Goal: Information Seeking & Learning: Find specific fact

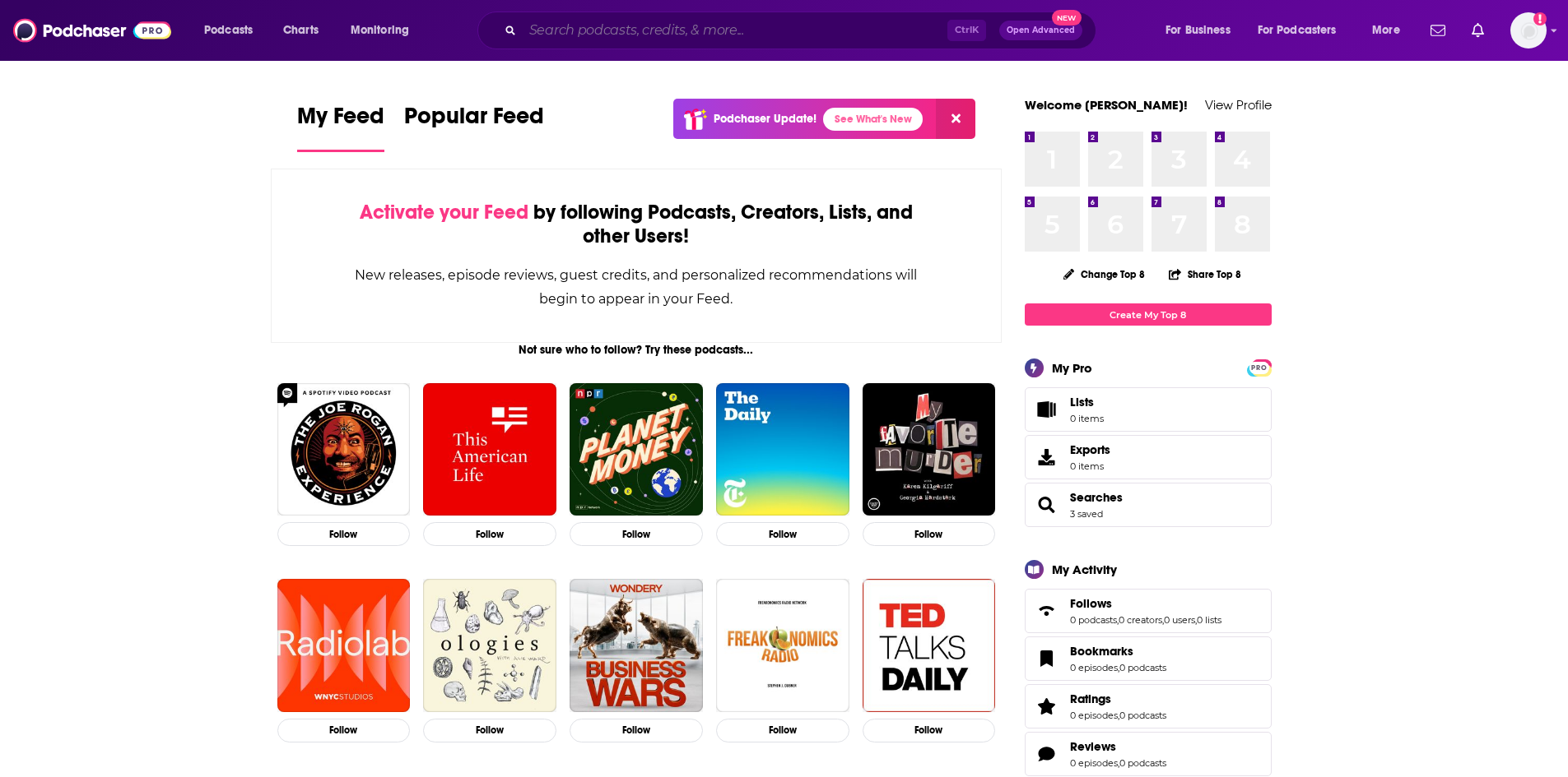
click at [564, 39] on input "Search podcasts, credits, & more..." at bounding box center [735, 30] width 424 height 26
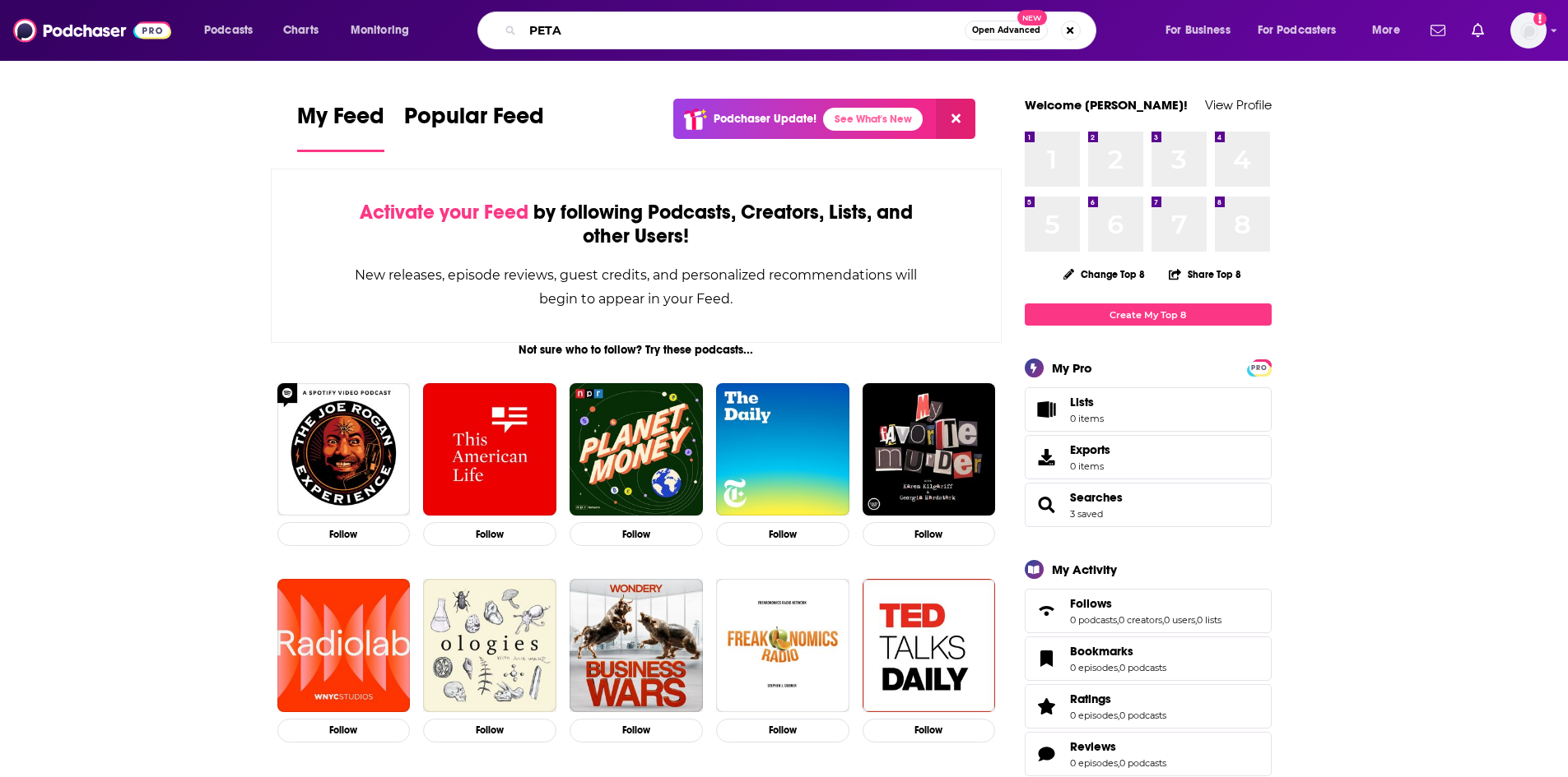
type input "PETA"
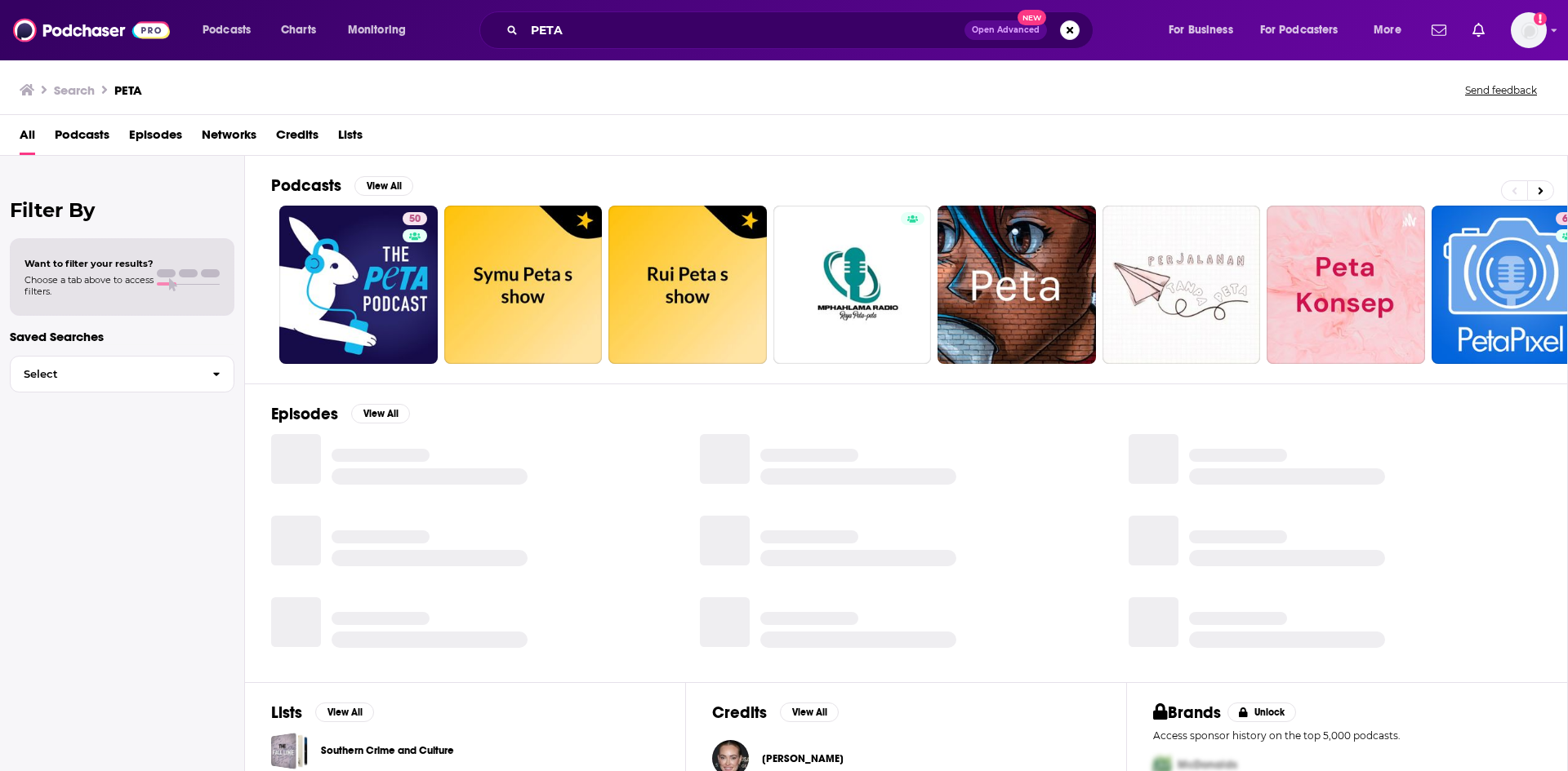
click at [149, 138] on span "Episodes" at bounding box center [155, 138] width 53 height 34
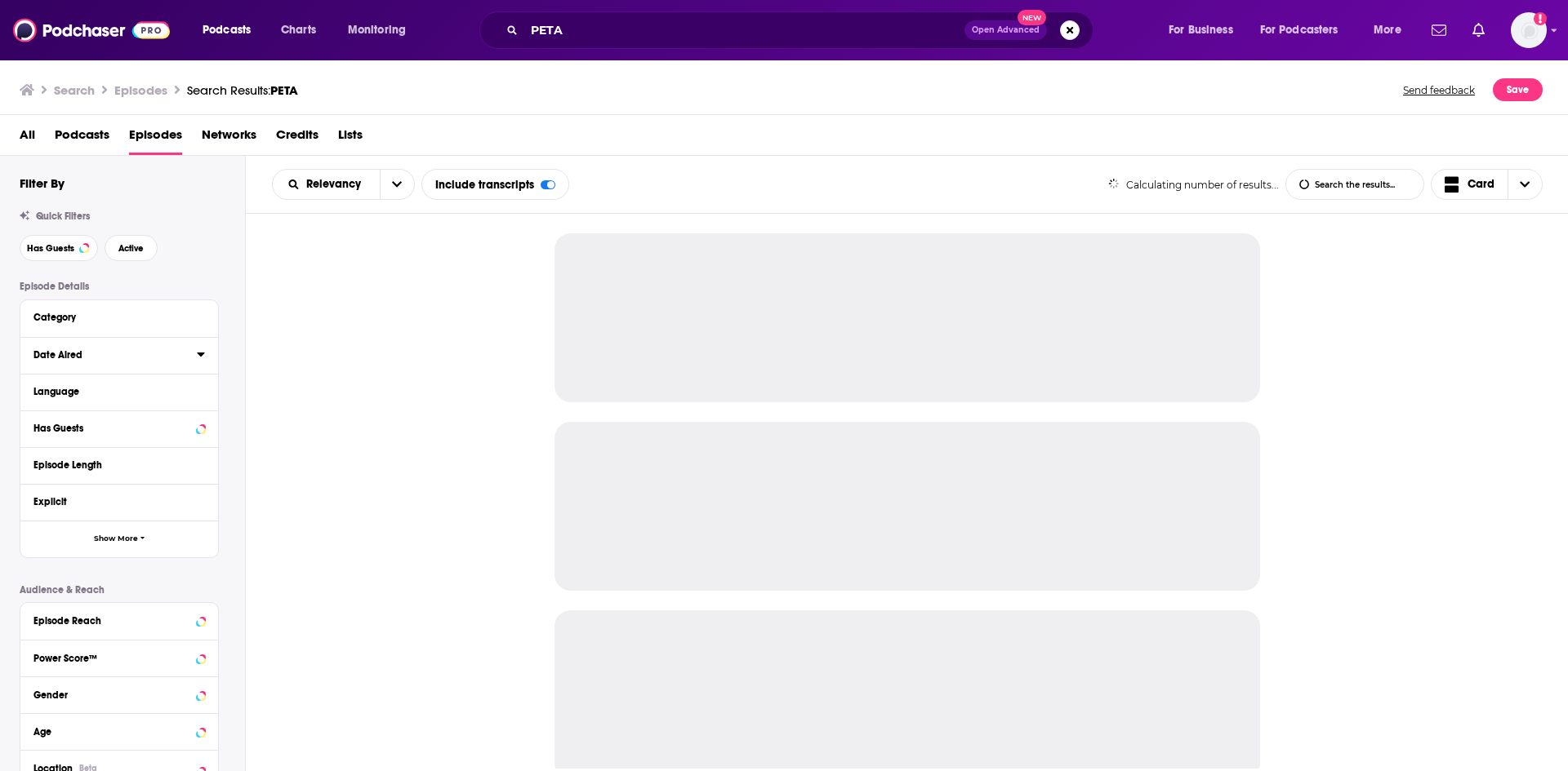
click at [201, 360] on icon at bounding box center [201, 354] width 8 height 13
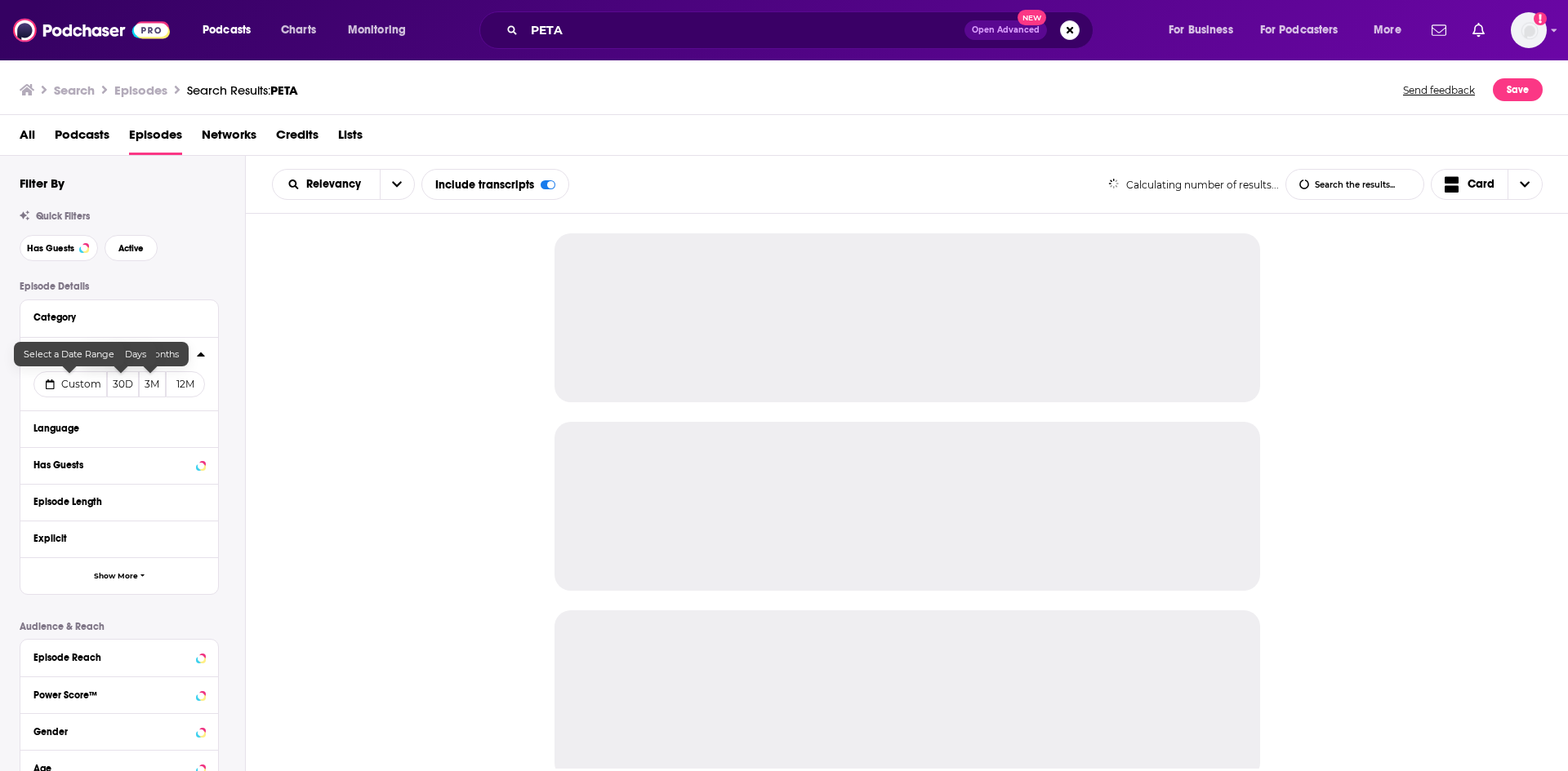
click at [85, 387] on span "Custom" at bounding box center [81, 384] width 40 height 12
select select "8"
select select "2025"
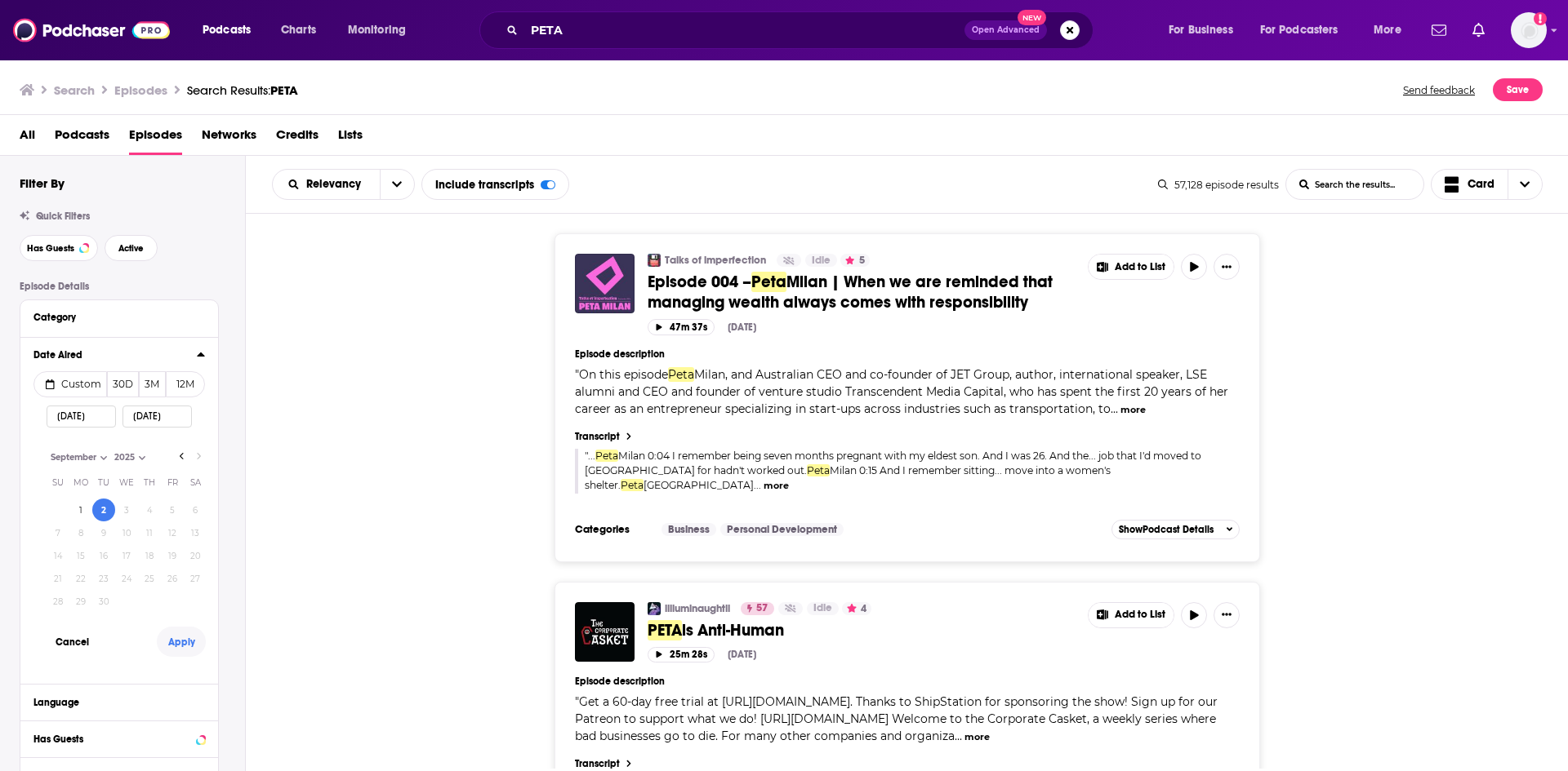
click at [184, 648] on button "Apply" at bounding box center [181, 641] width 49 height 30
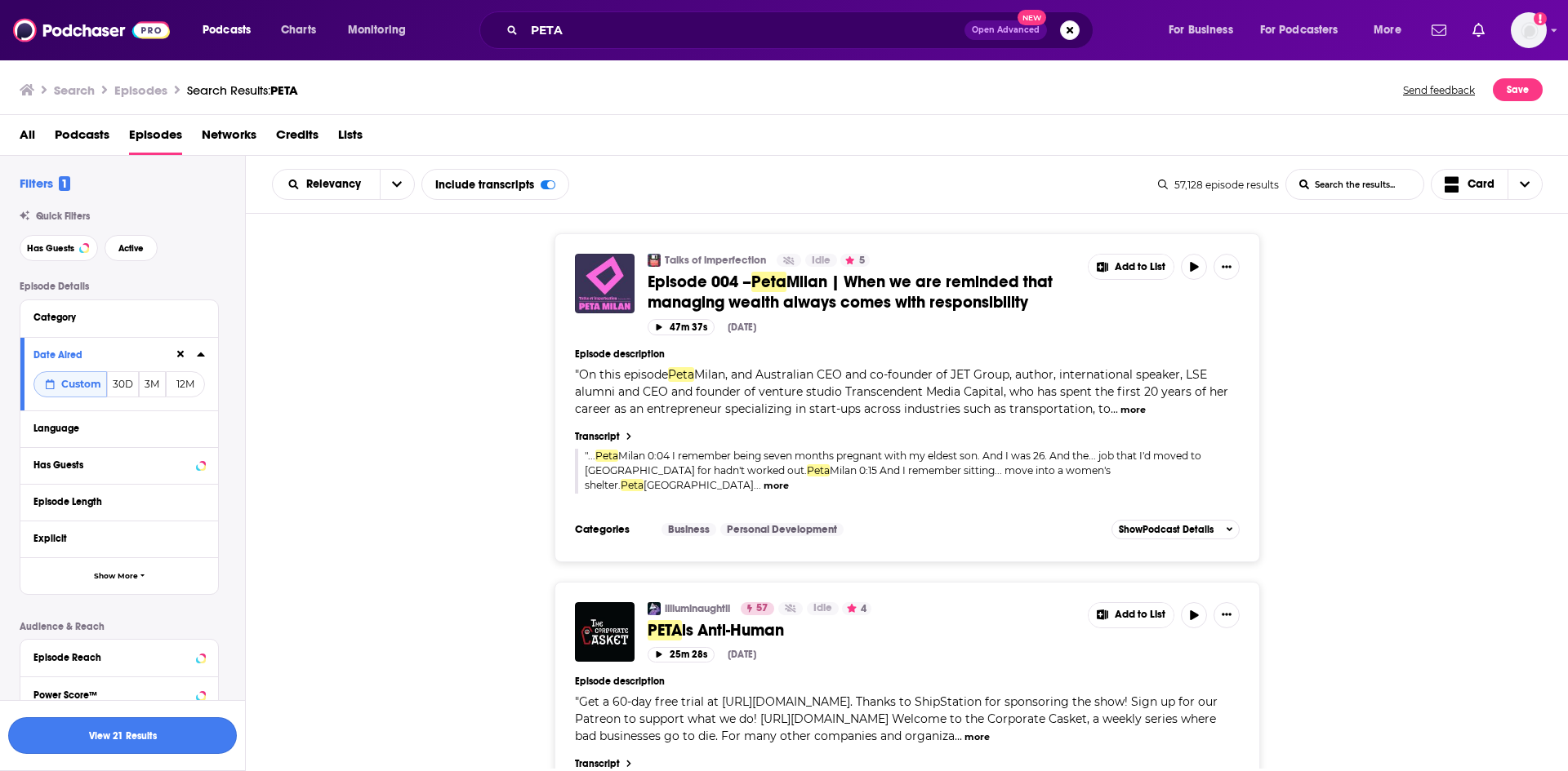
click at [183, 727] on button "View 21 Results" at bounding box center [122, 736] width 228 height 36
